Goal: Find specific page/section: Find specific page/section

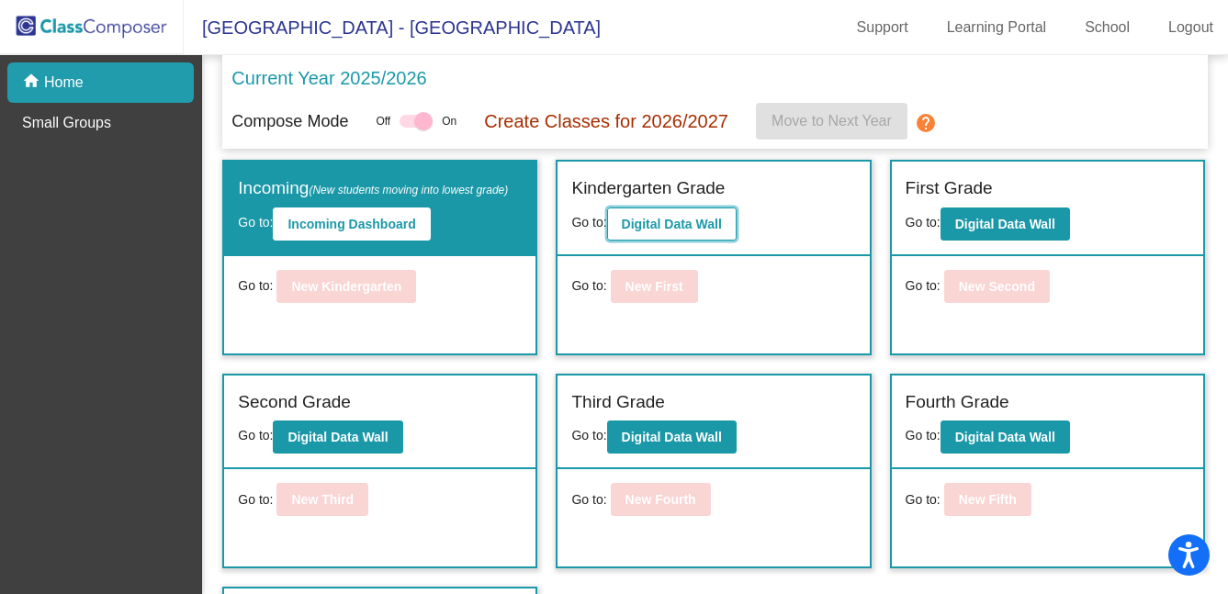
click at [733, 214] on button "Digital Data Wall" at bounding box center [671, 223] width 129 height 33
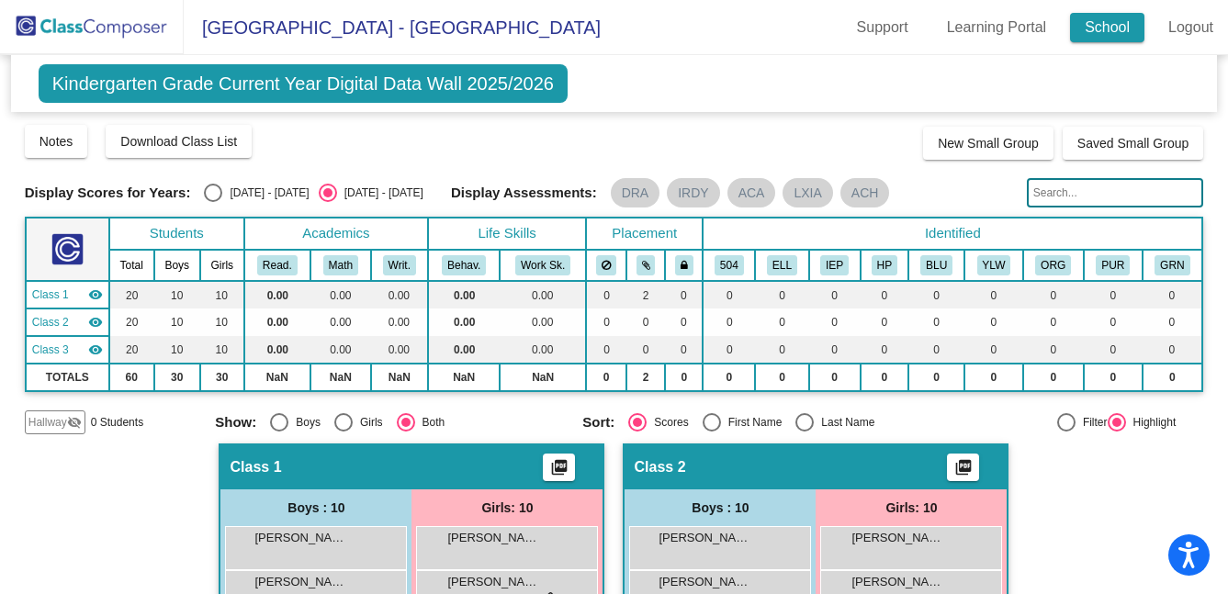
click at [1114, 36] on link "School" at bounding box center [1107, 27] width 74 height 29
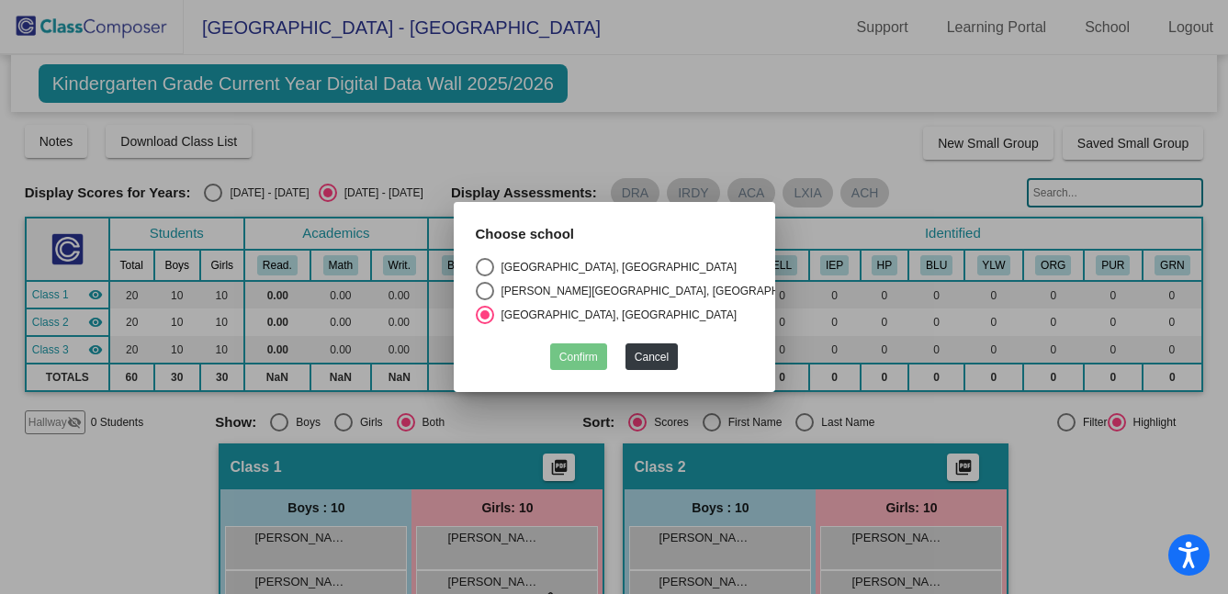
click at [488, 258] on div "Select an option" at bounding box center [485, 267] width 18 height 18
click at [485, 276] on input "[GEOGRAPHIC_DATA], [GEOGRAPHIC_DATA]" at bounding box center [484, 276] width 1 height 1
radio input "true"
click at [575, 354] on button "Confirm" at bounding box center [578, 356] width 57 height 27
